Goal: Navigation & Orientation: Find specific page/section

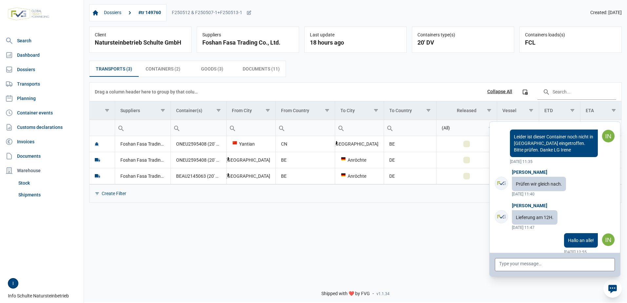
scroll to position [2690, 0]
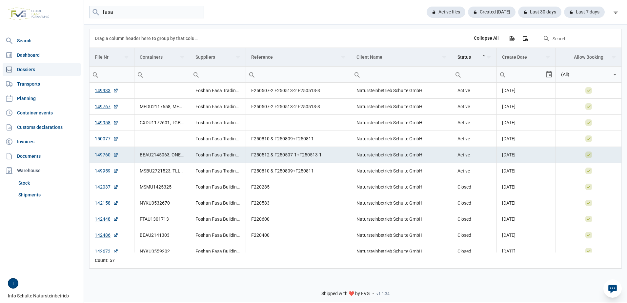
click at [607, 292] on div at bounding box center [612, 288] width 18 height 18
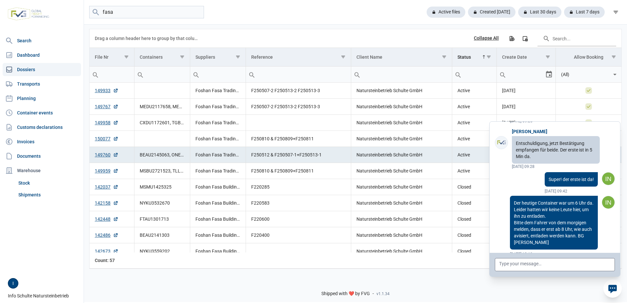
scroll to position [2591, 0]
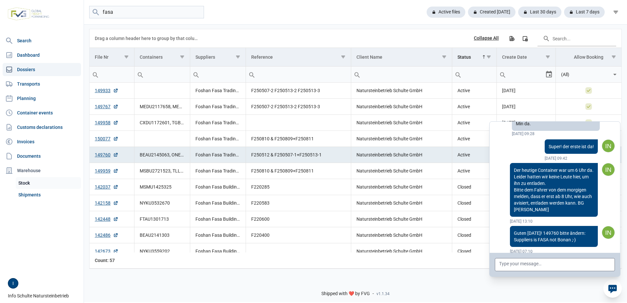
click at [23, 180] on link "Stock" at bounding box center [48, 183] width 65 height 12
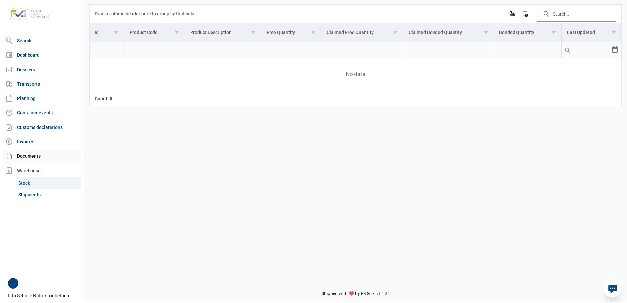
click at [21, 156] on link "Documents" at bounding box center [42, 156] width 78 height 13
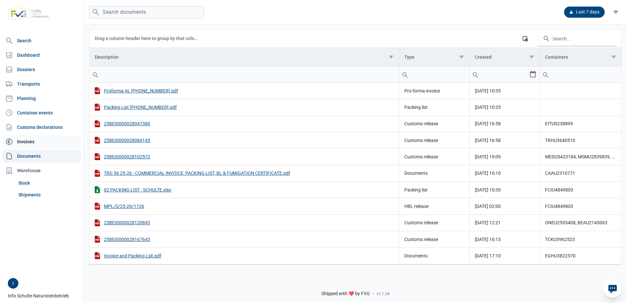
click at [22, 139] on link "Invoices" at bounding box center [42, 141] width 78 height 13
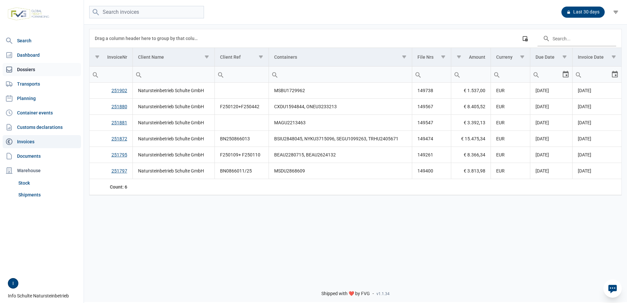
click at [25, 70] on link "Dossiers" at bounding box center [42, 69] width 78 height 13
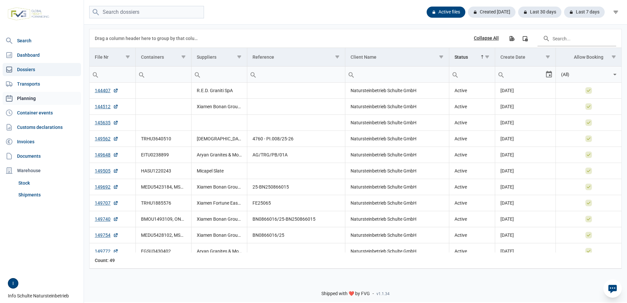
click at [29, 98] on link "Planning" at bounding box center [42, 98] width 78 height 13
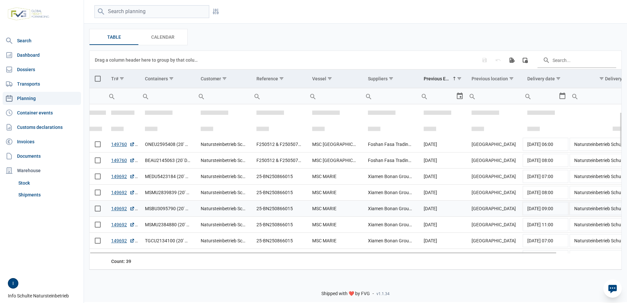
scroll to position [33, 0]
